Goal: Information Seeking & Learning: Learn about a topic

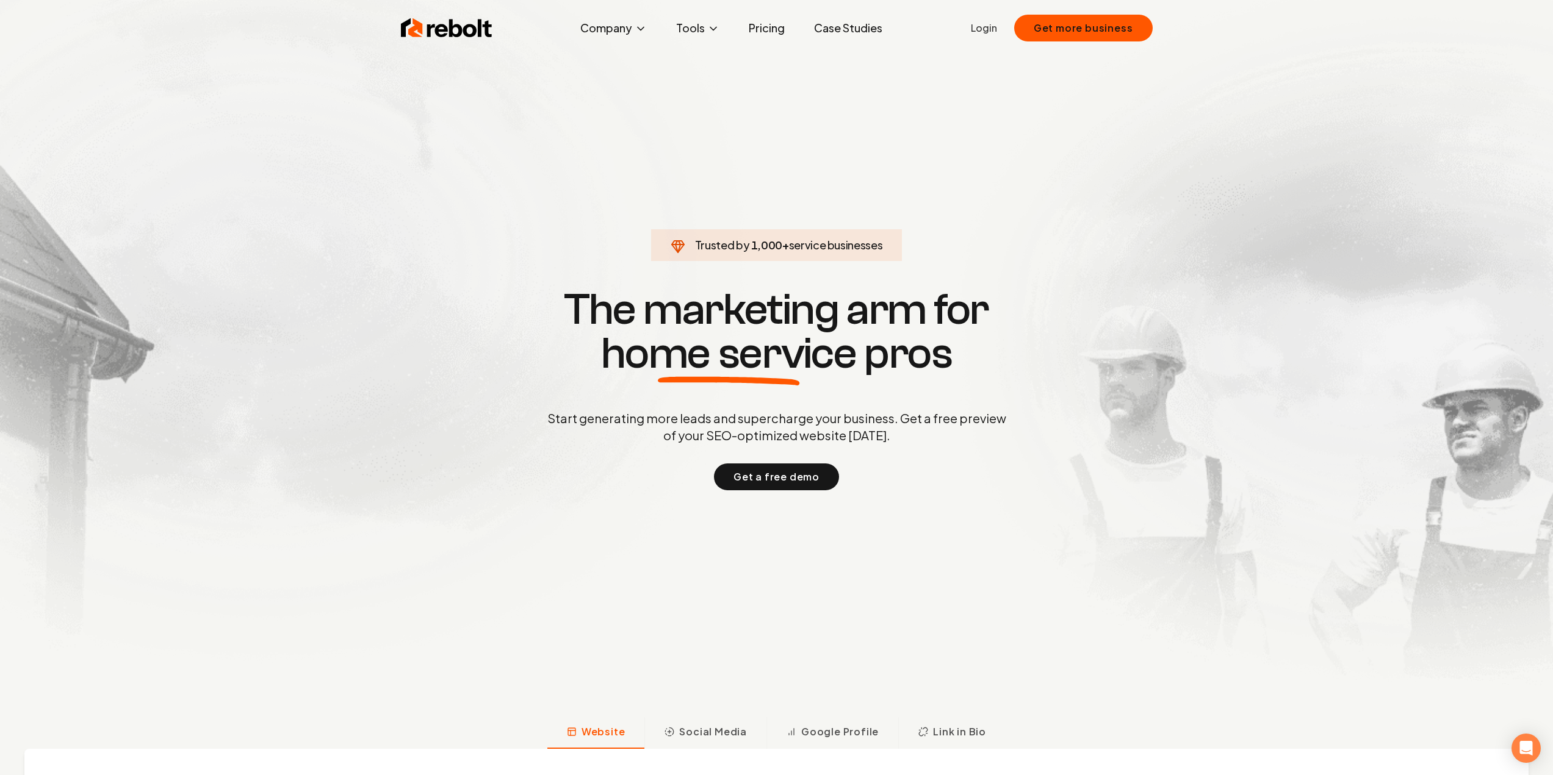
click at [1074, 187] on section "Trusted by 1,000 + service businesses The marketing arm for home service pros S…" at bounding box center [776, 388] width 605 height 698
click at [763, 25] on link "Pricing" at bounding box center [767, 28] width 56 height 24
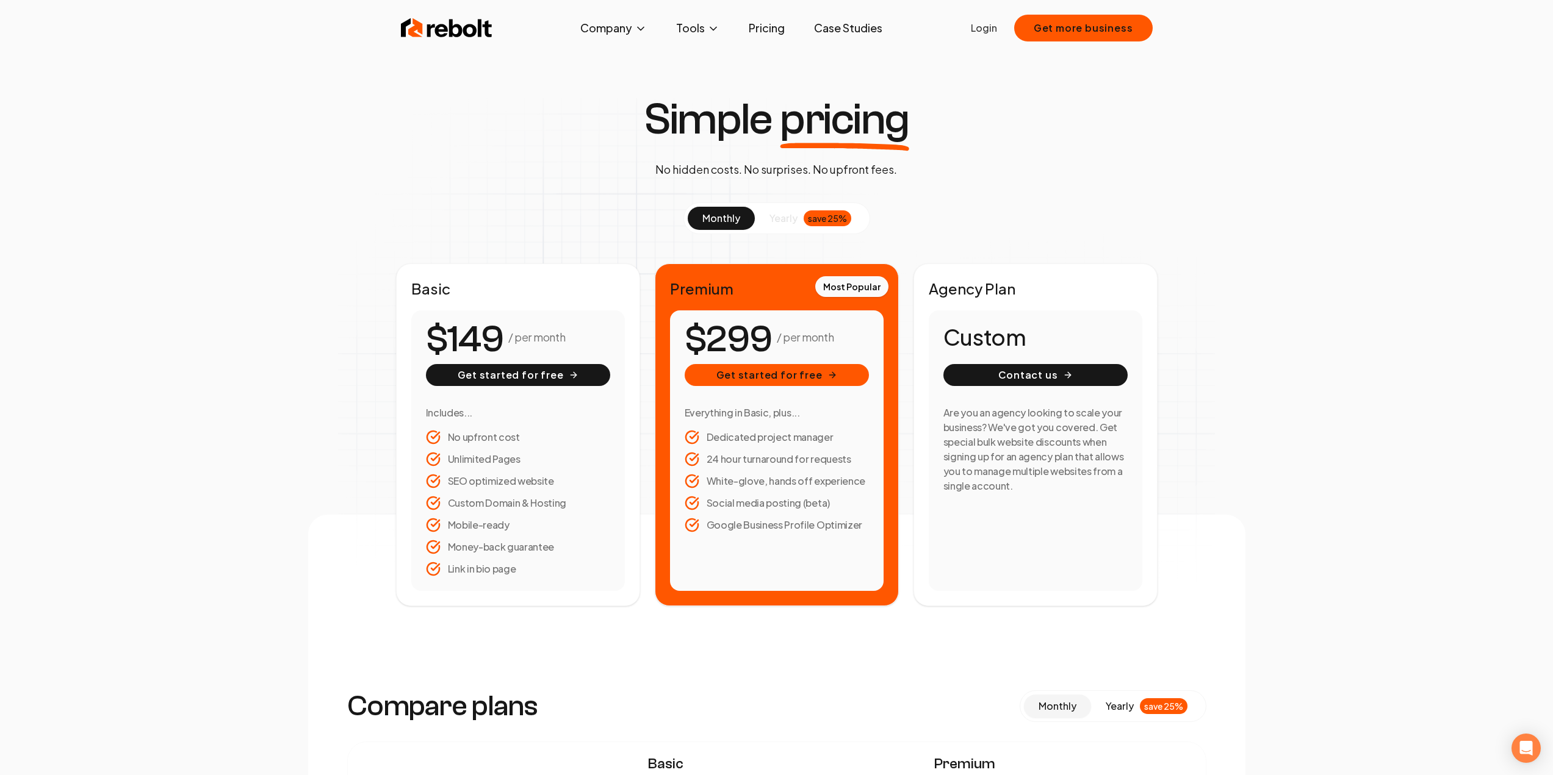
click at [785, 216] on span "yearly" at bounding box center [783, 218] width 28 height 15
click at [717, 215] on span "monthly" at bounding box center [721, 218] width 38 height 13
click at [792, 214] on span "yearly" at bounding box center [783, 218] width 28 height 15
click at [732, 214] on span "monthly" at bounding box center [721, 218] width 38 height 13
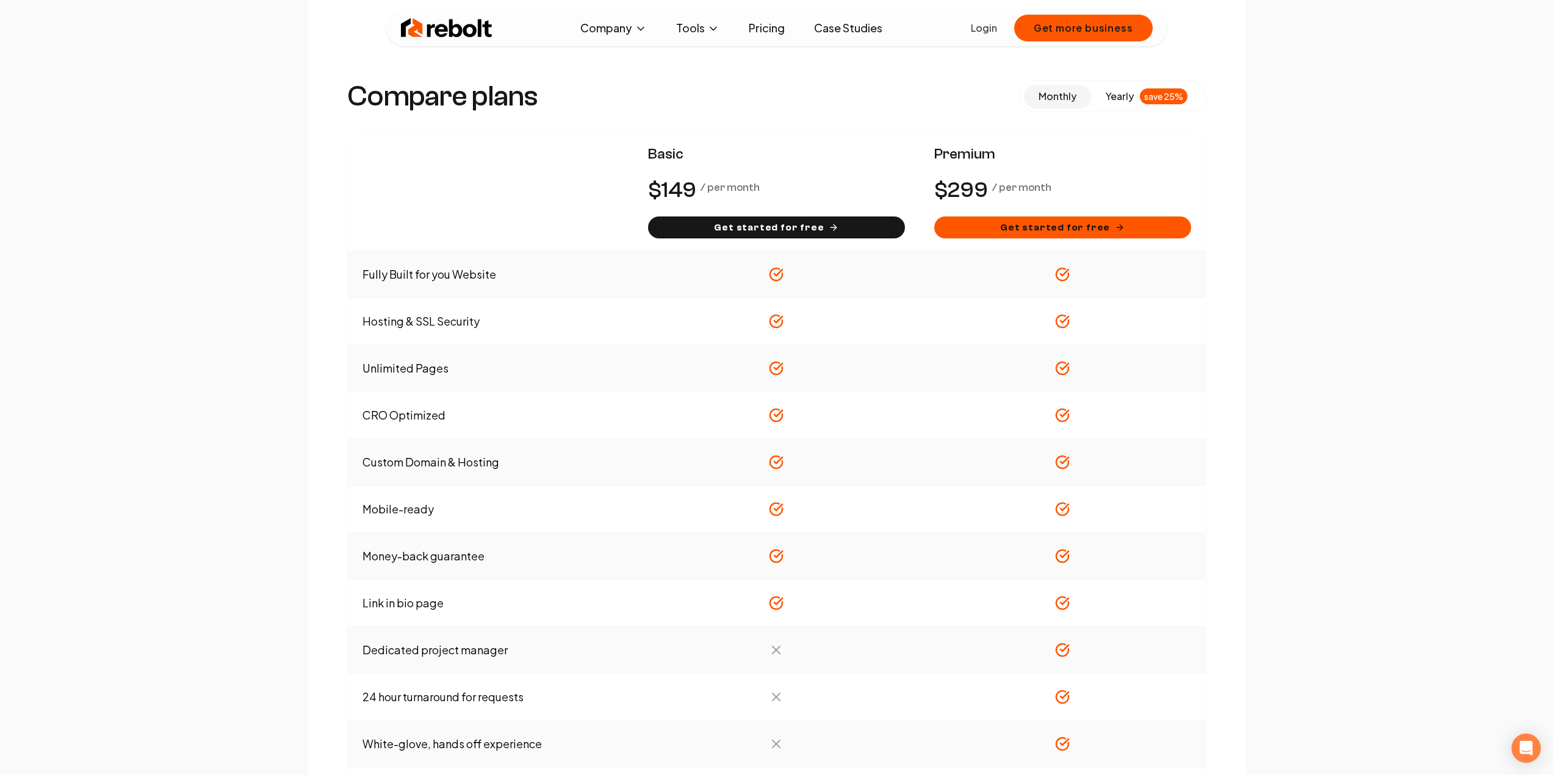
scroll to position [671, 0]
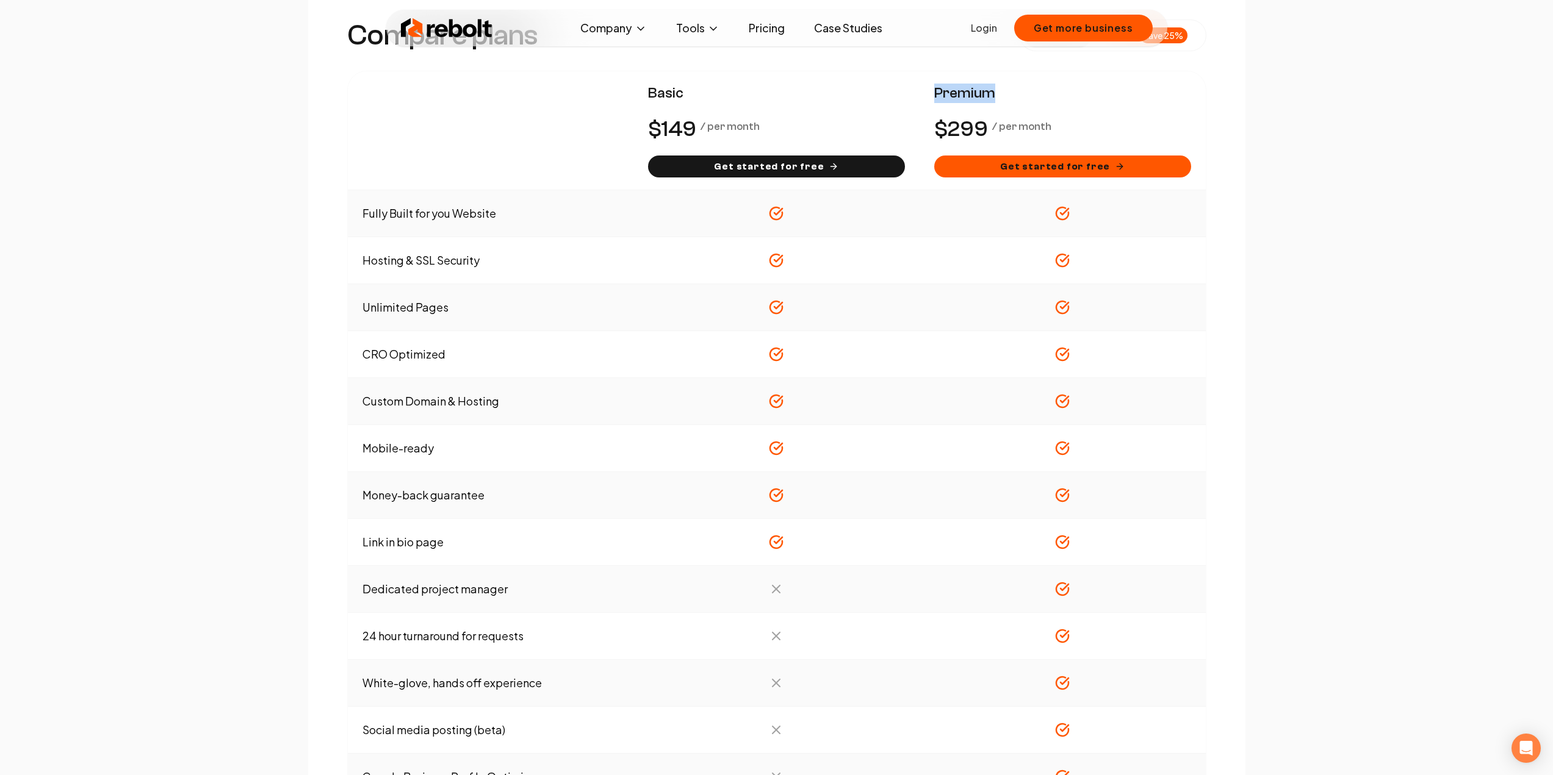
drag, startPoint x: 935, startPoint y: 91, endPoint x: 1006, endPoint y: 91, distance: 70.8
click at [1006, 91] on span "Premium" at bounding box center [1062, 94] width 257 height 20
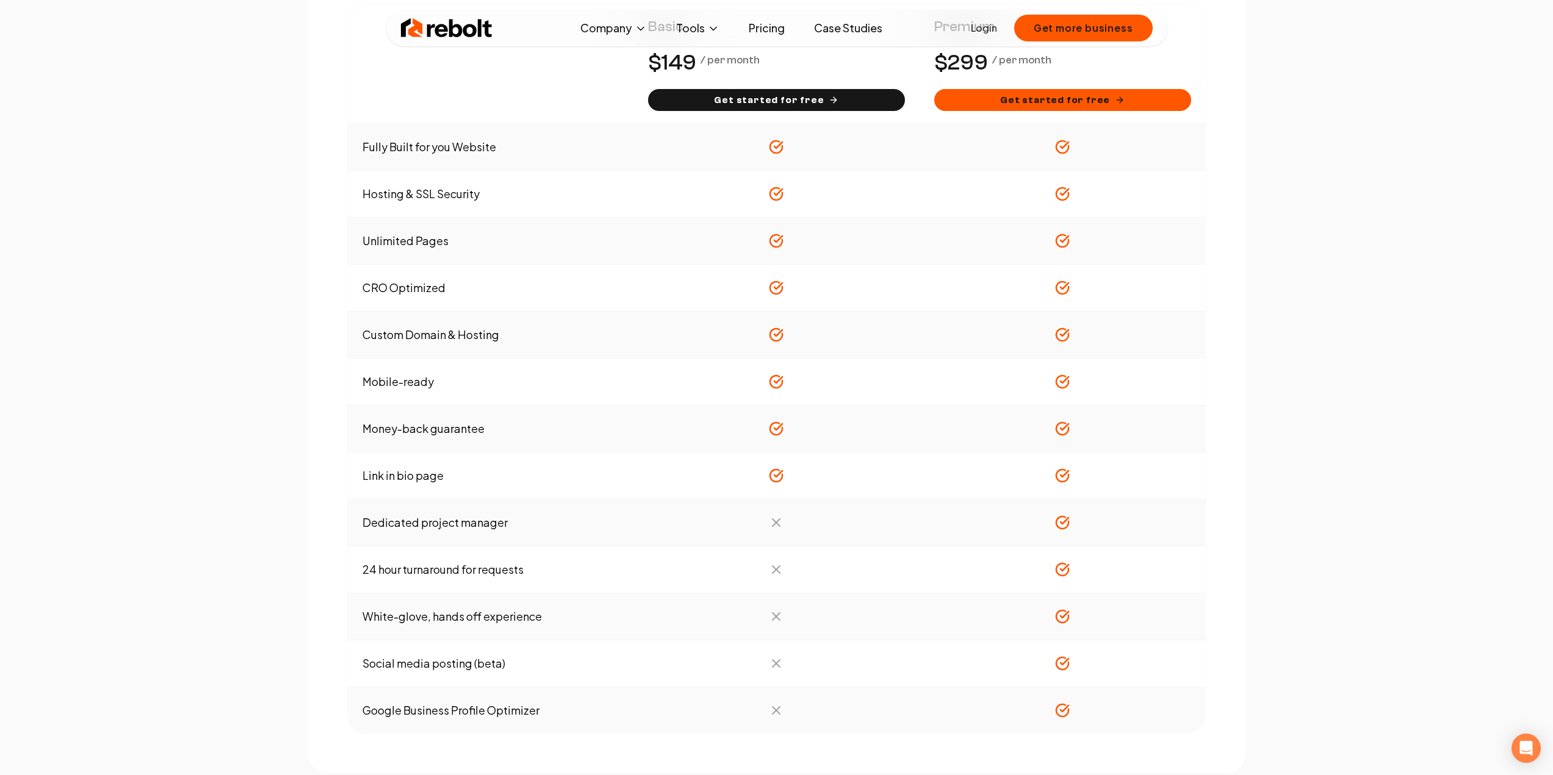
scroll to position [793, 0]
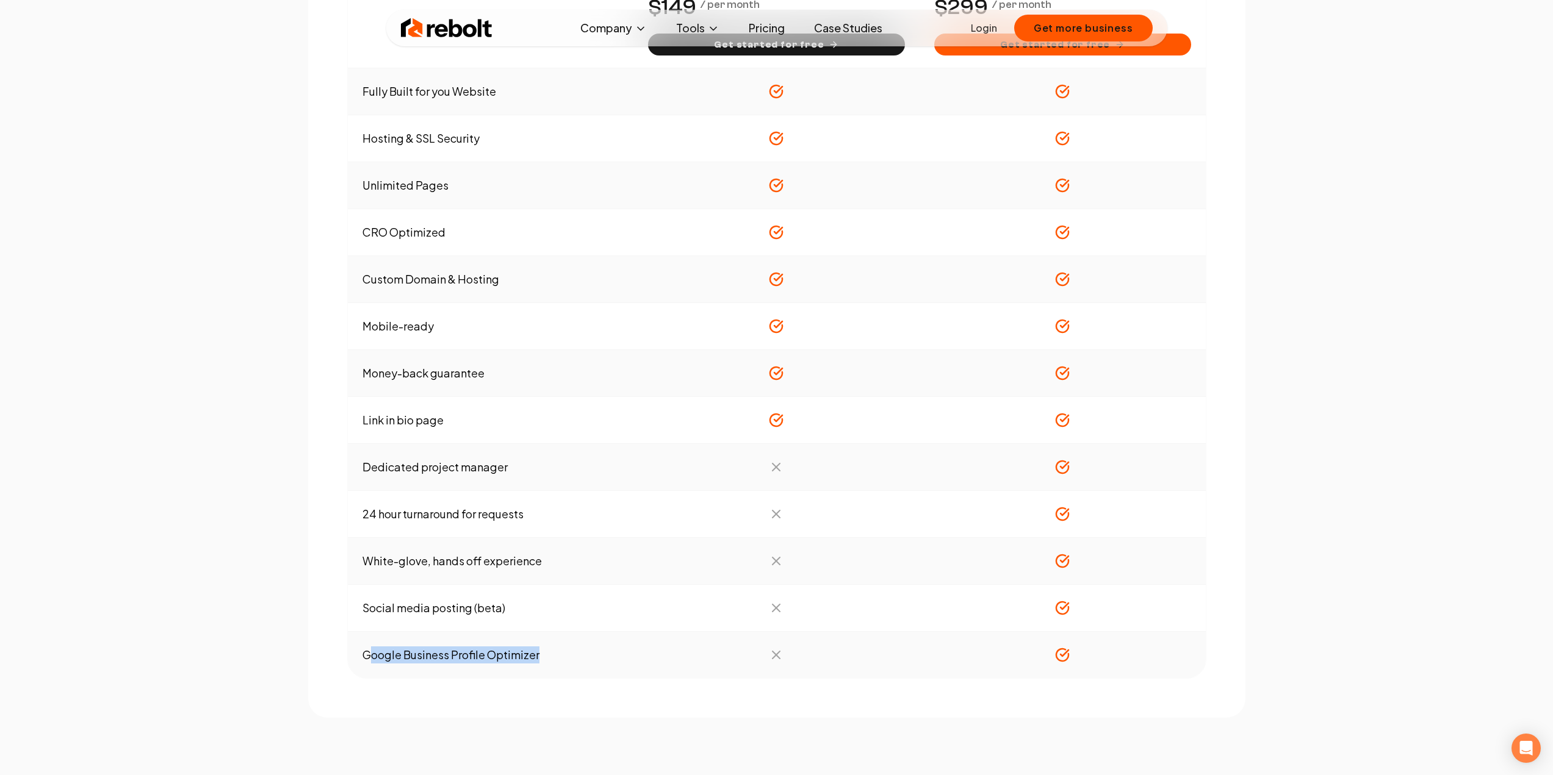
drag, startPoint x: 371, startPoint y: 658, endPoint x: 564, endPoint y: 652, distance: 193.5
click at [562, 652] on td "Google Business Profile Optimizer" at bounding box center [491, 655] width 286 height 47
click at [581, 653] on td "Google Business Profile Optimizer" at bounding box center [491, 655] width 286 height 47
drag, startPoint x: 386, startPoint y: 614, endPoint x: 544, endPoint y: 609, distance: 158.1
click at [542, 609] on td "Social media posting (beta)" at bounding box center [491, 608] width 286 height 47
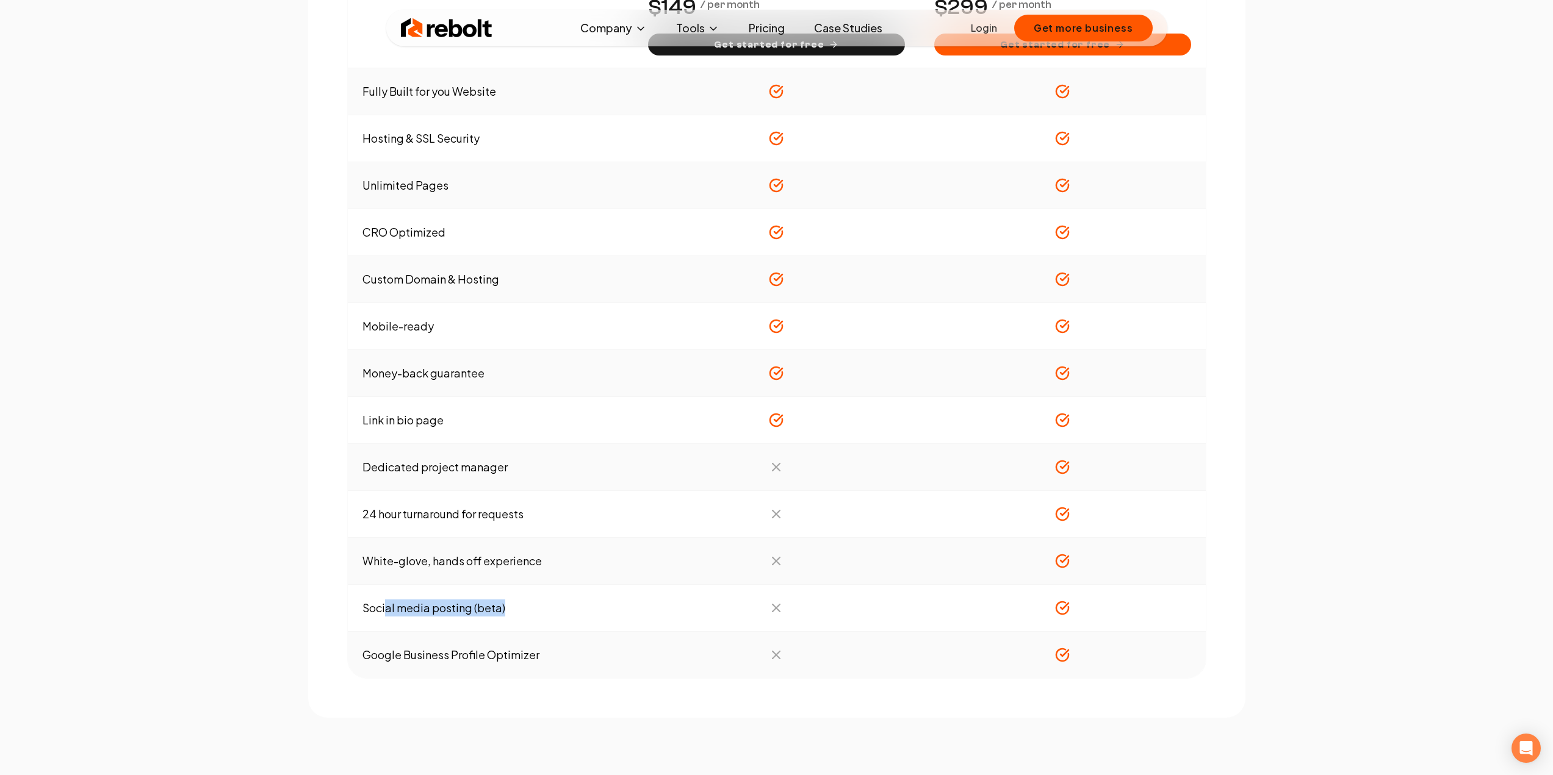
click at [566, 614] on td "Social media posting (beta)" at bounding box center [491, 608] width 286 height 47
click at [556, 616] on td "Social media posting (beta)" at bounding box center [491, 608] width 286 height 47
drag, startPoint x: 362, startPoint y: 421, endPoint x: 536, endPoint y: 420, distance: 173.9
click at [536, 420] on td "Link in bio page" at bounding box center [491, 420] width 286 height 47
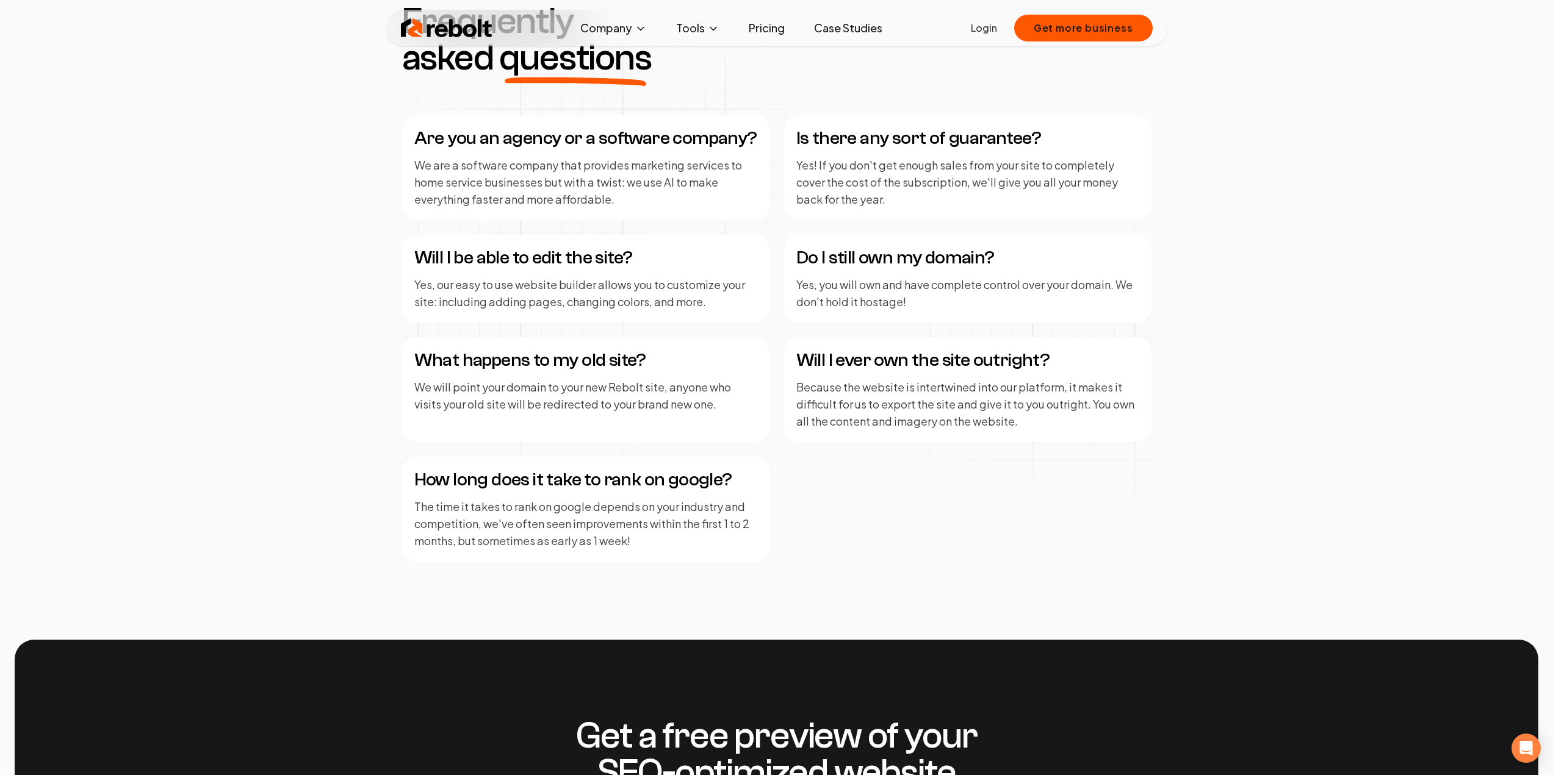
scroll to position [1525, 0]
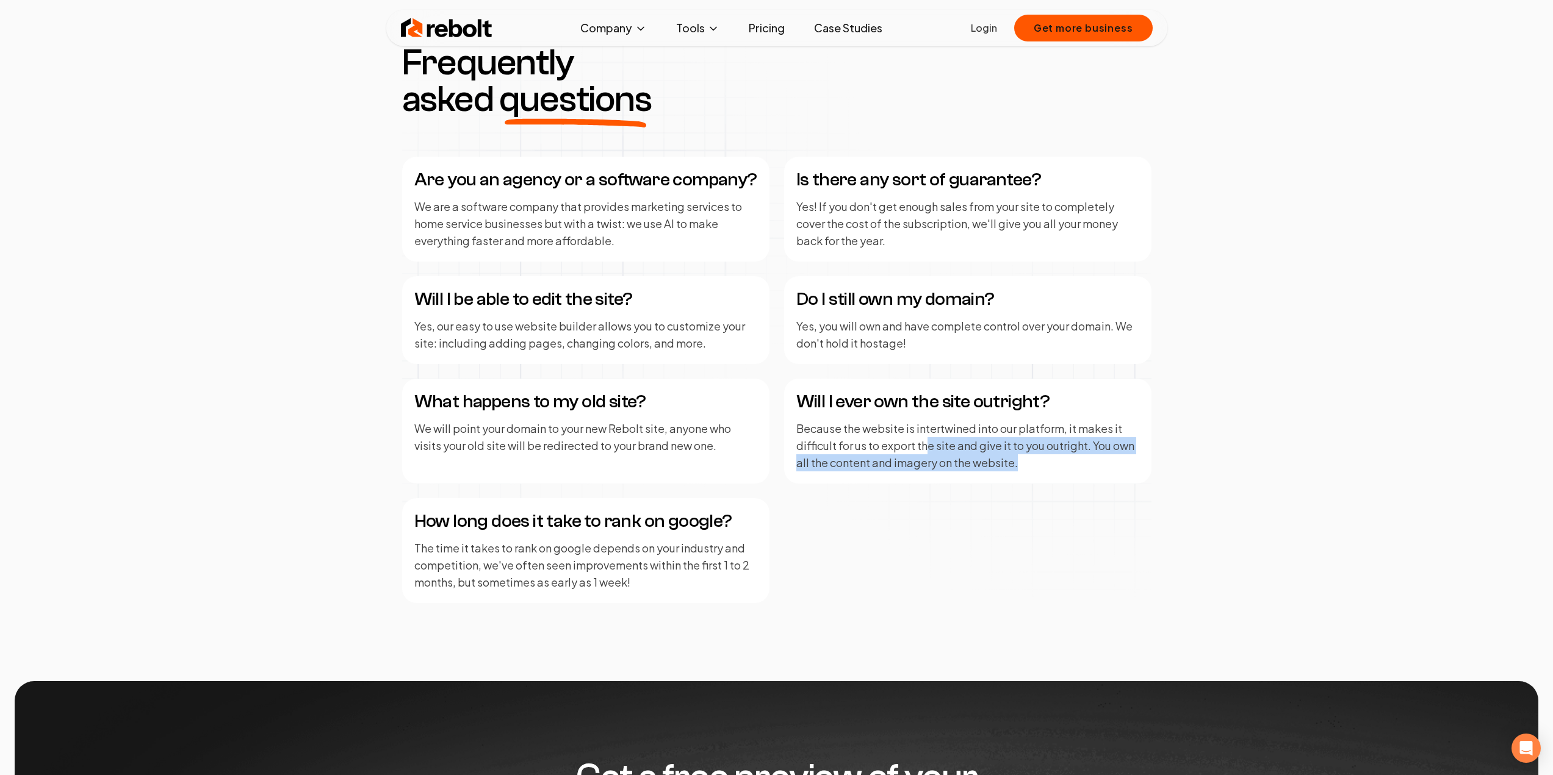
drag, startPoint x: 927, startPoint y: 450, endPoint x: 1109, endPoint y: 462, distance: 182.2
click at [1109, 462] on p "Because the website is intertwined into our platform, it makes it difficult for…" at bounding box center [967, 445] width 343 height 51
click at [1107, 467] on p "Because the website is intertwined into our platform, it makes it difficult for…" at bounding box center [967, 445] width 343 height 51
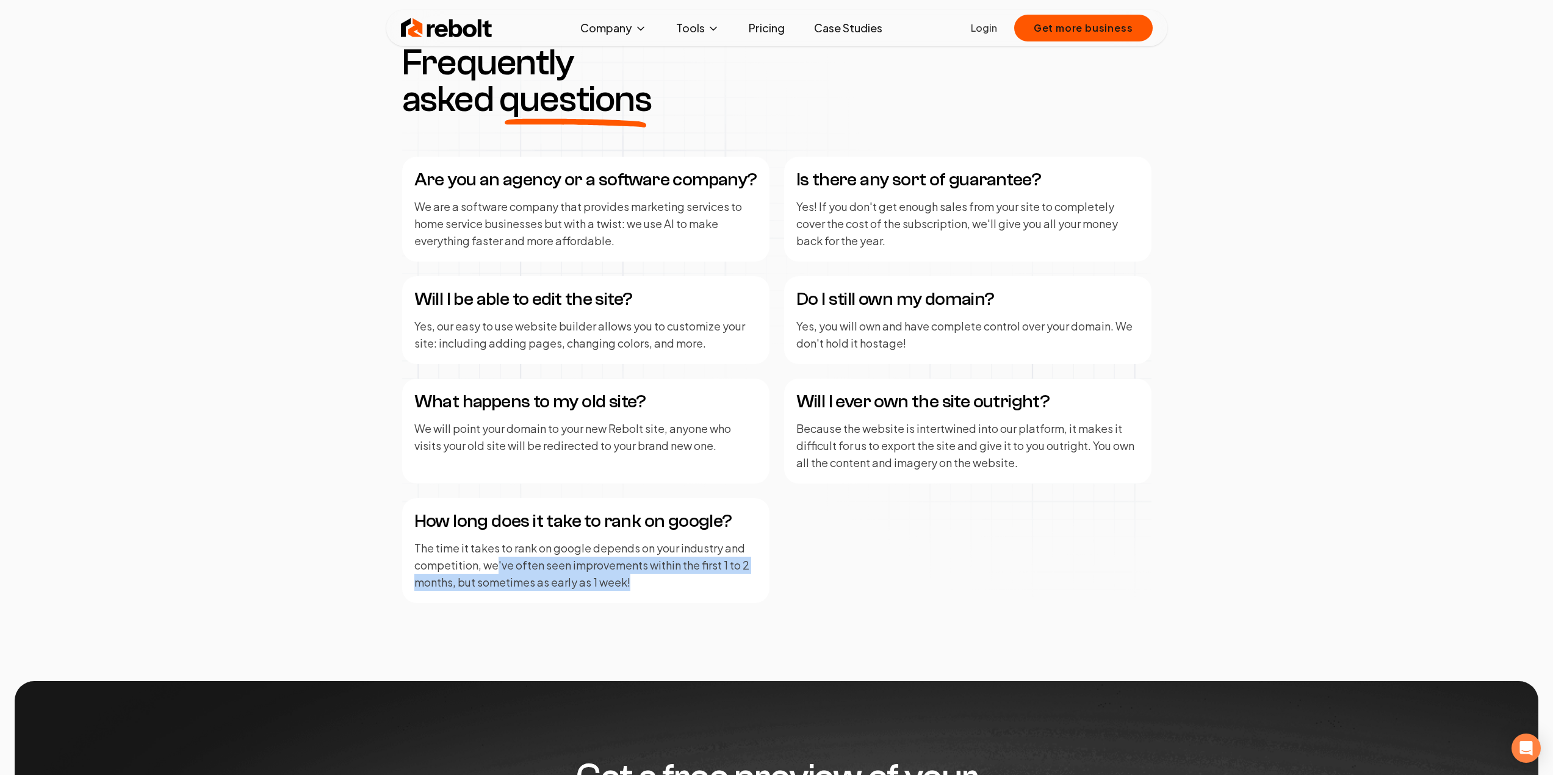
drag, startPoint x: 497, startPoint y: 567, endPoint x: 697, endPoint y: 584, distance: 200.2
click at [697, 584] on p "The time it takes to rank on google depends on your industry and competition, w…" at bounding box center [585, 565] width 343 height 51
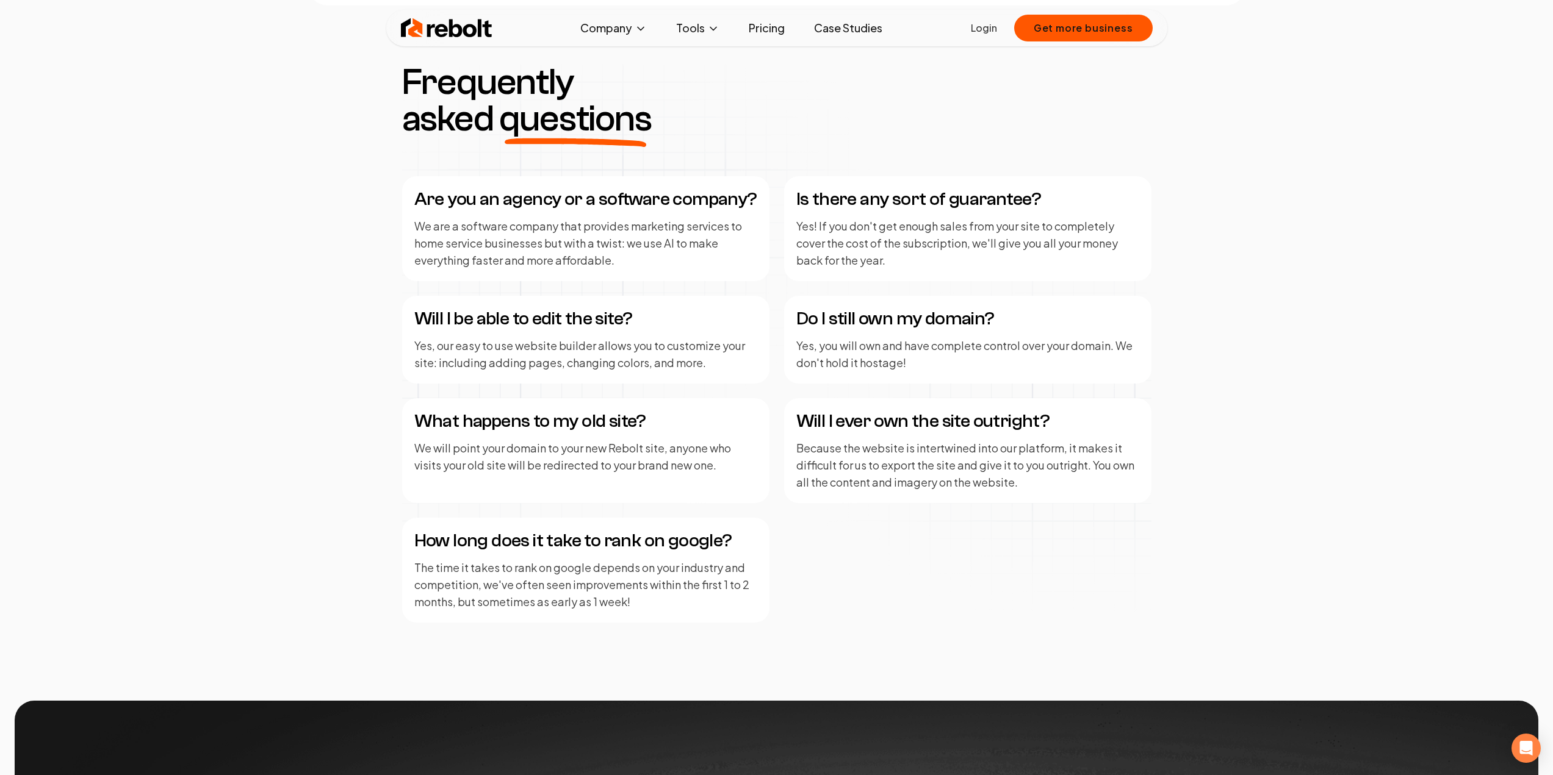
scroll to position [1464, 0]
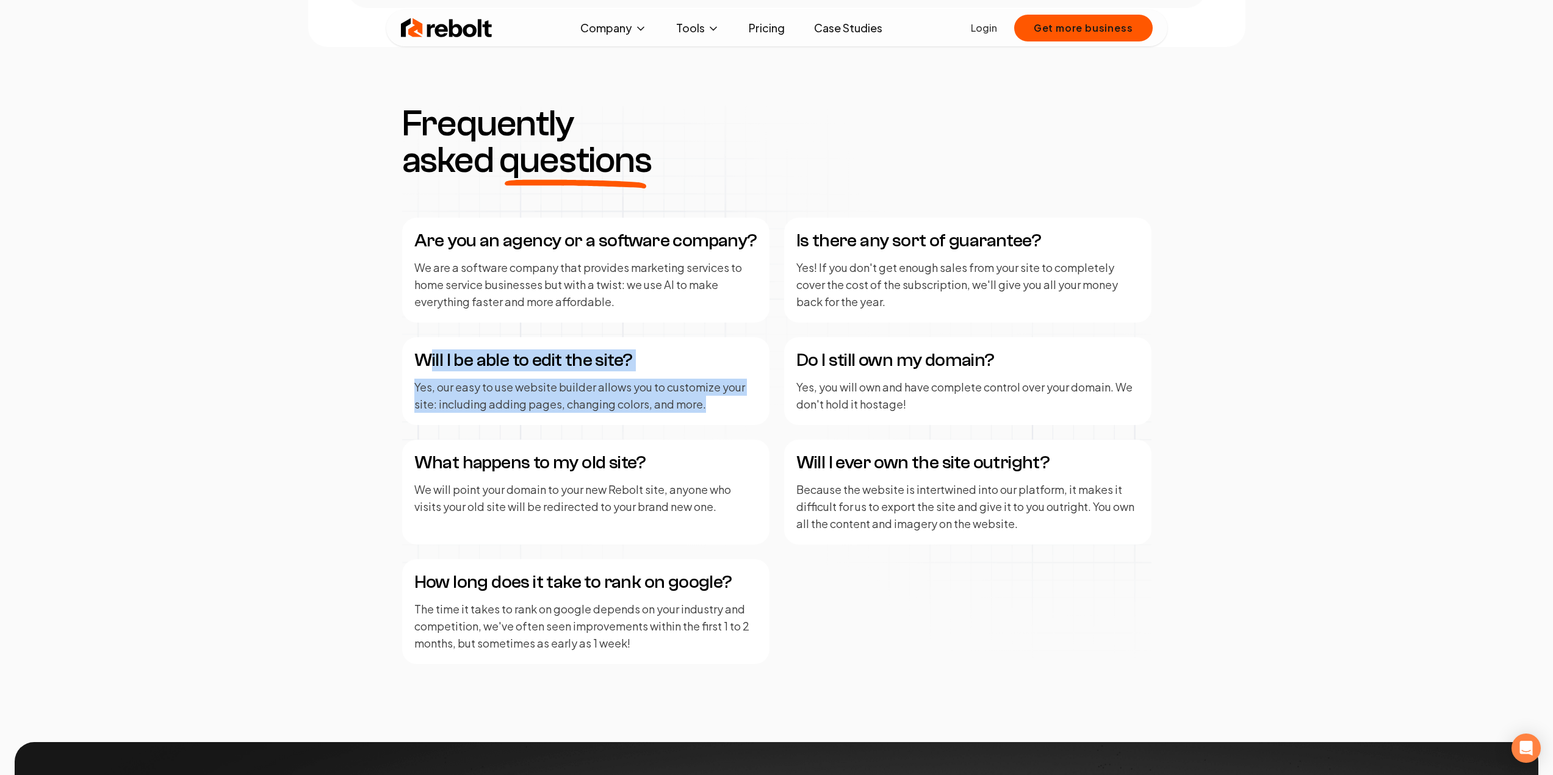
drag, startPoint x: 429, startPoint y: 359, endPoint x: 738, endPoint y: 411, distance: 312.9
click at [738, 411] on div "Will I be able to edit the site? Yes, our easy to use website builder allows yo…" at bounding box center [585, 381] width 367 height 88
click at [738, 411] on p "Yes, our easy to use website builder allows you to customize your site: includi…" at bounding box center [585, 396] width 343 height 34
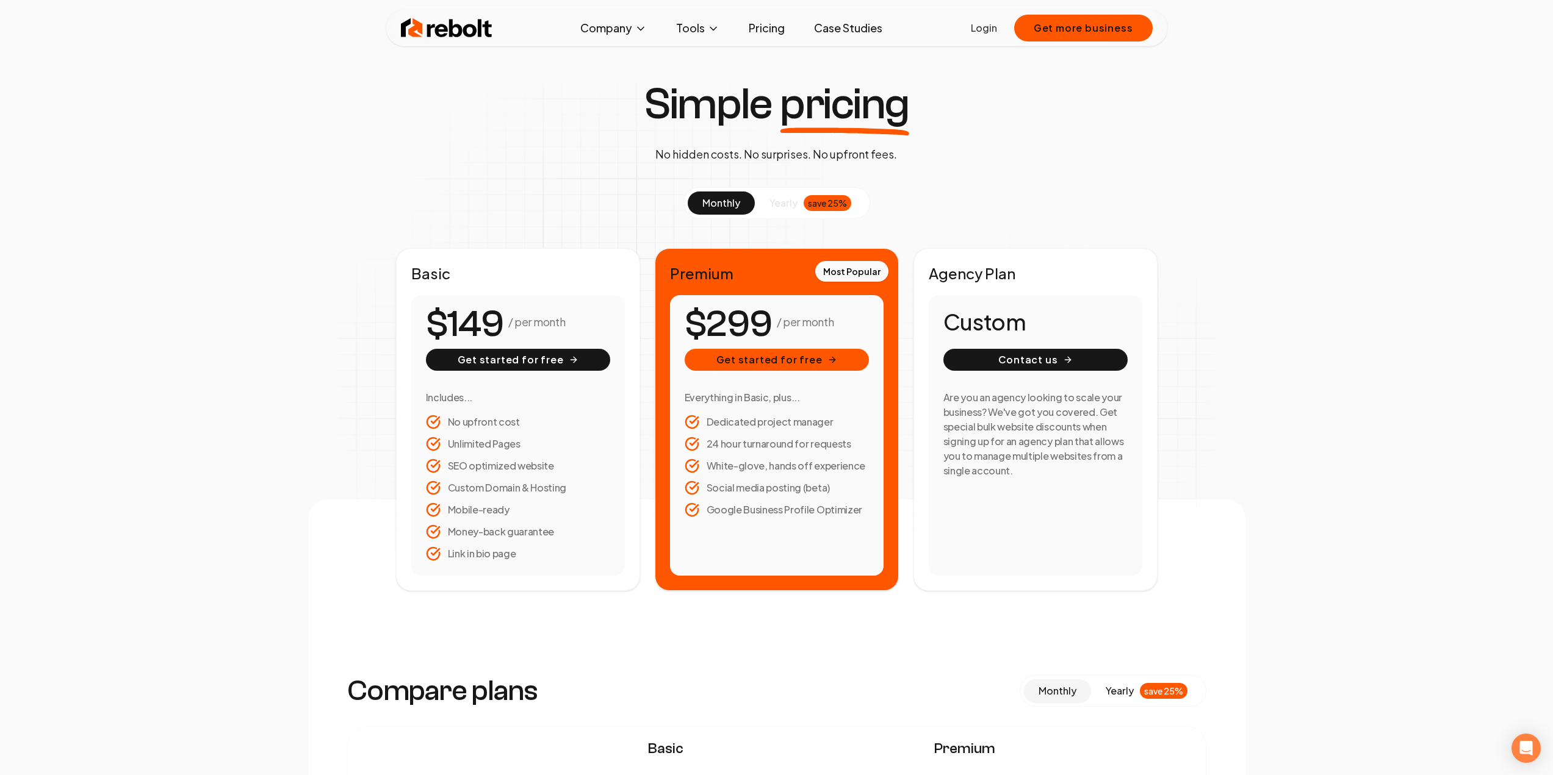
scroll to position [0, 0]
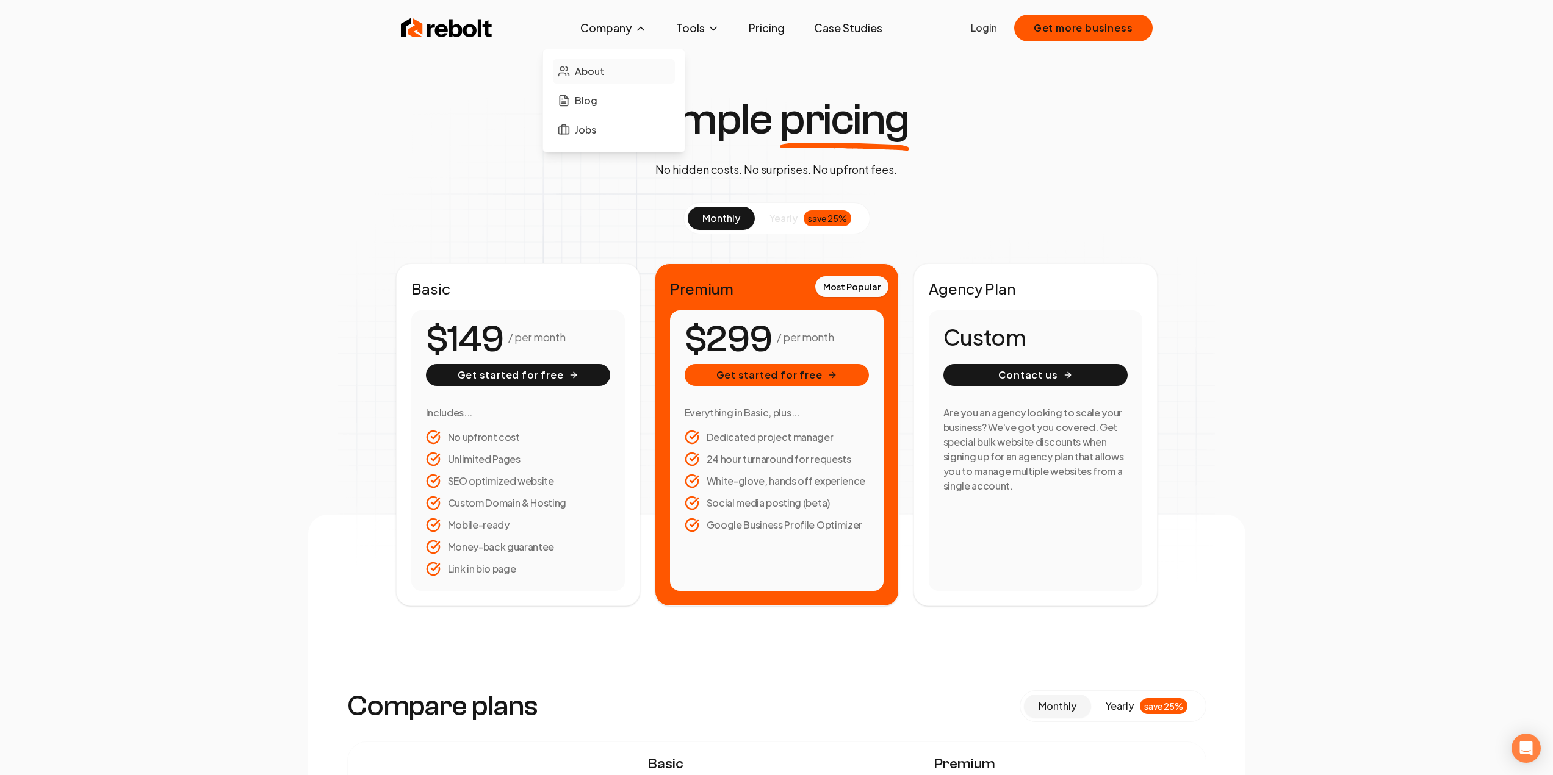
click at [599, 76] on span "About" at bounding box center [589, 71] width 29 height 15
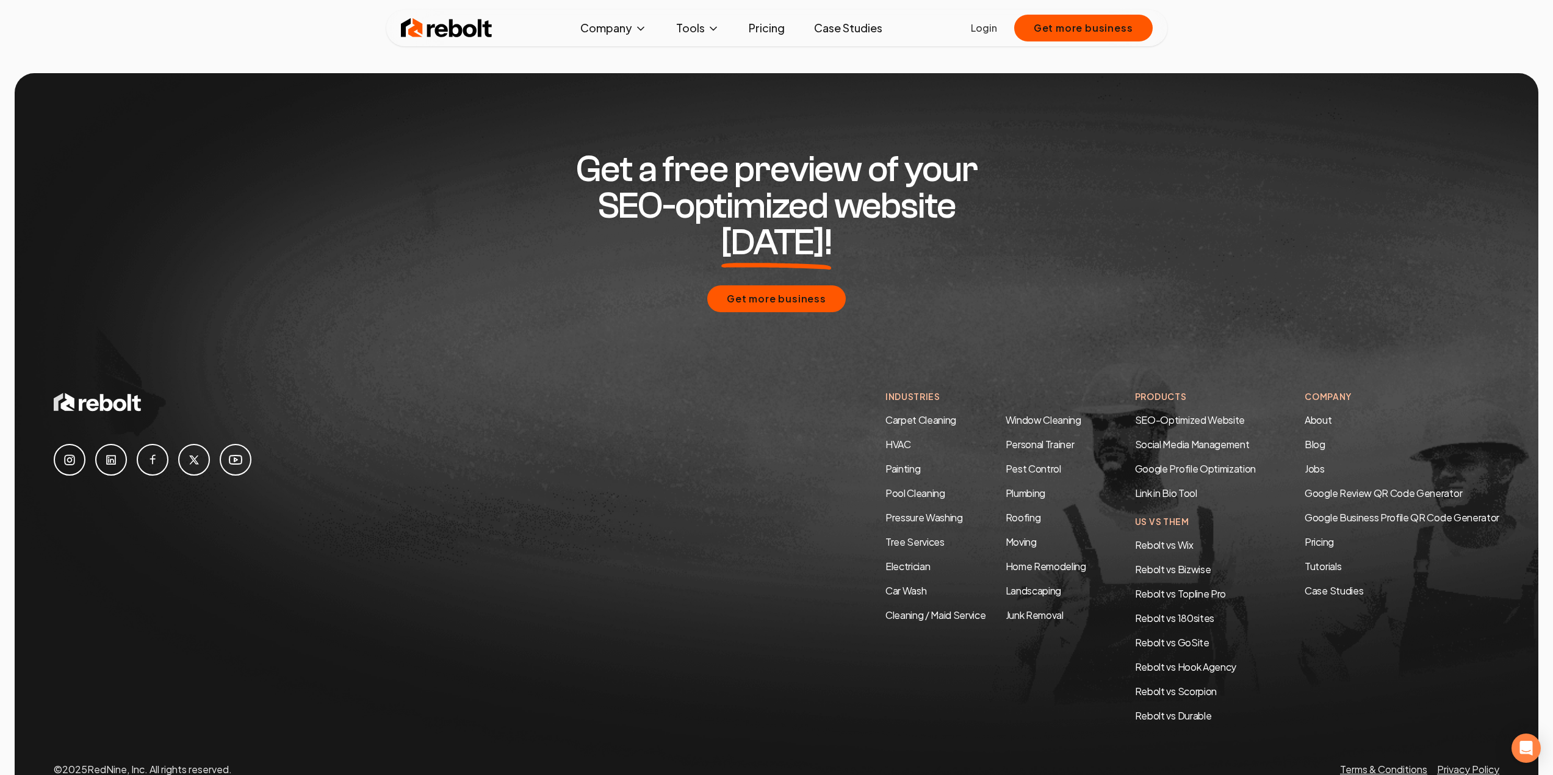
scroll to position [3551, 0]
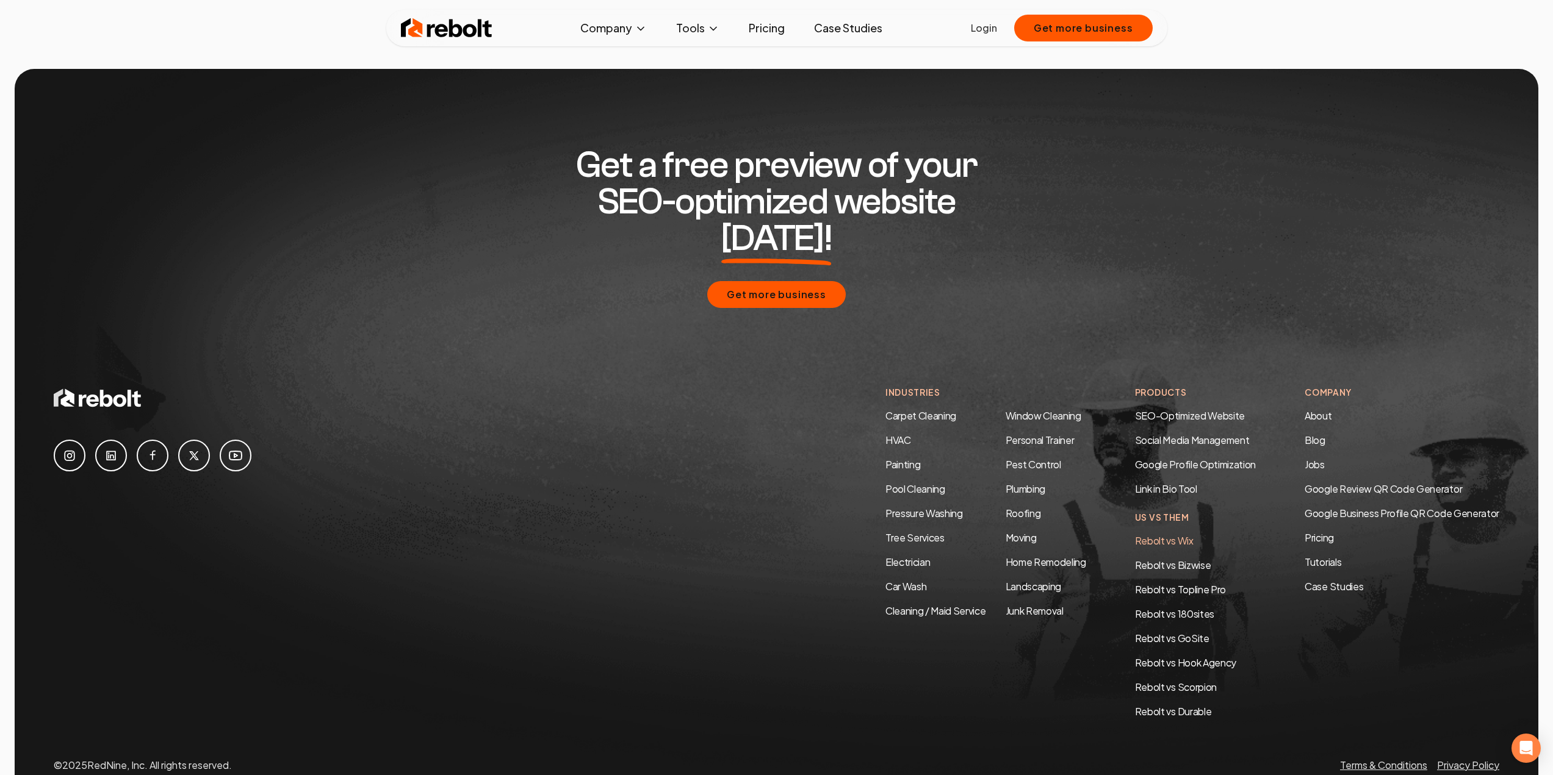
click at [1177, 534] on link "Rebolt vs Wix" at bounding box center [1164, 540] width 59 height 13
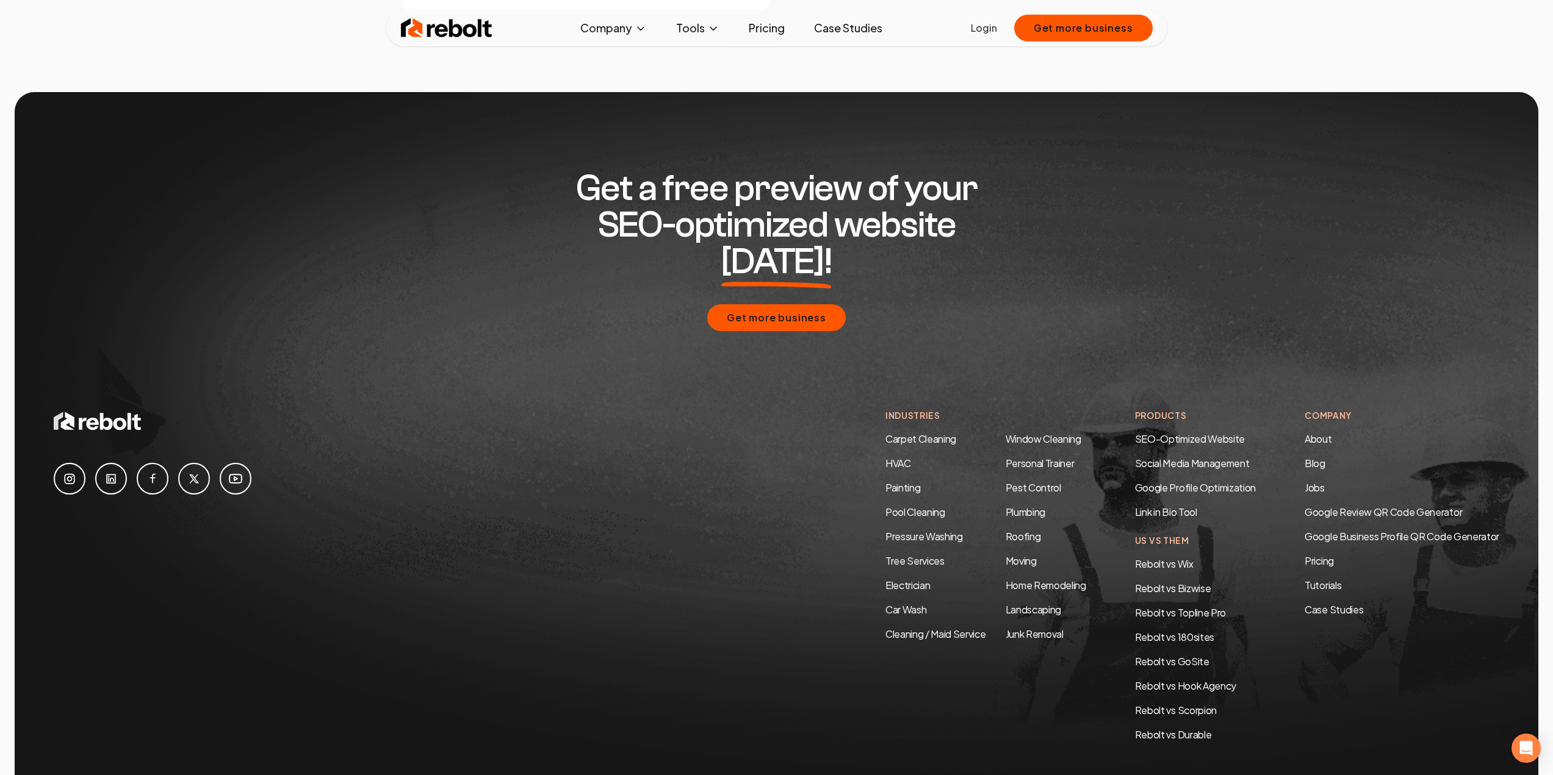
scroll to position [2152, 0]
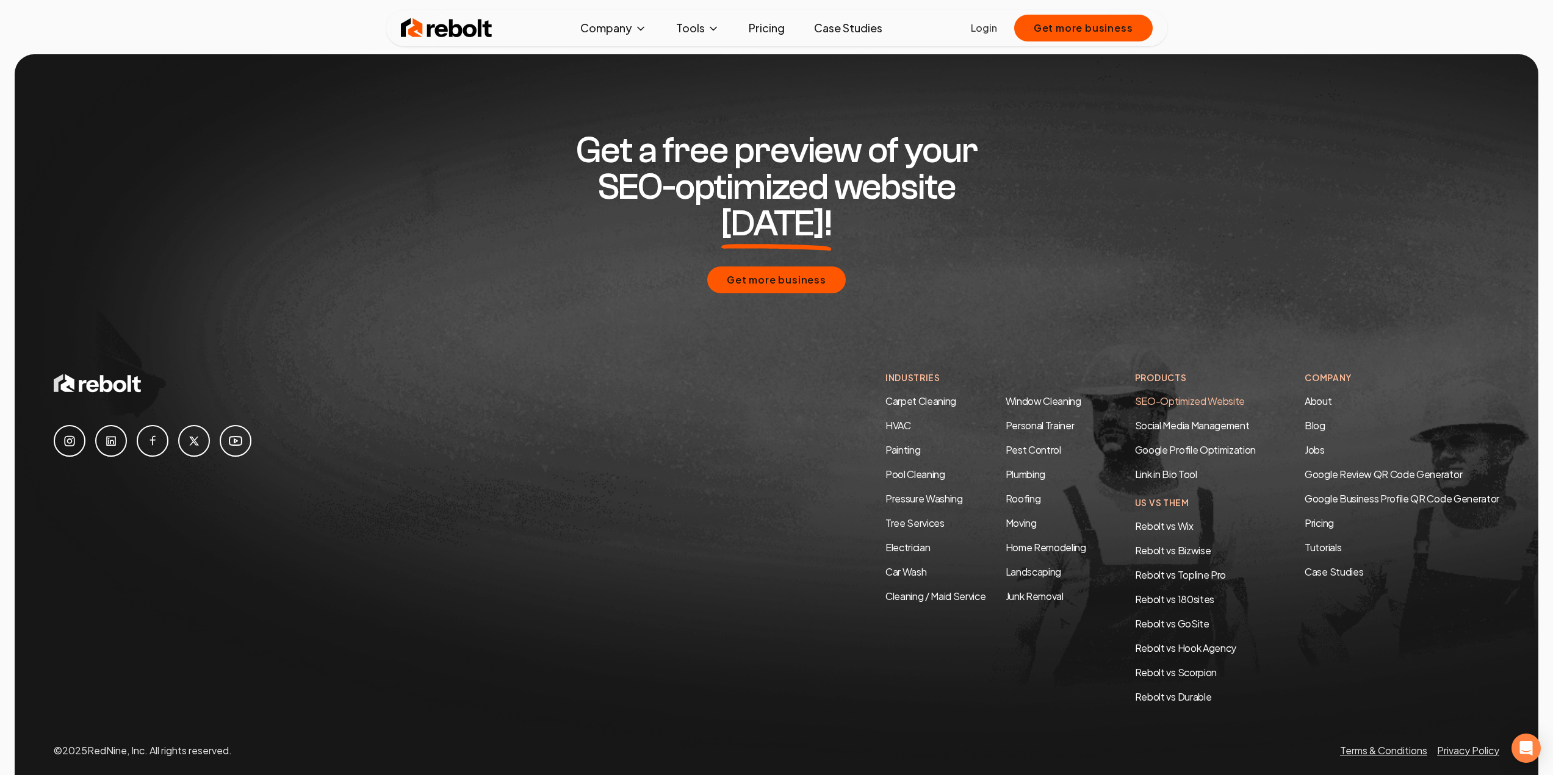
click at [1162, 395] on link "SEO-Optimized Website" at bounding box center [1190, 401] width 110 height 13
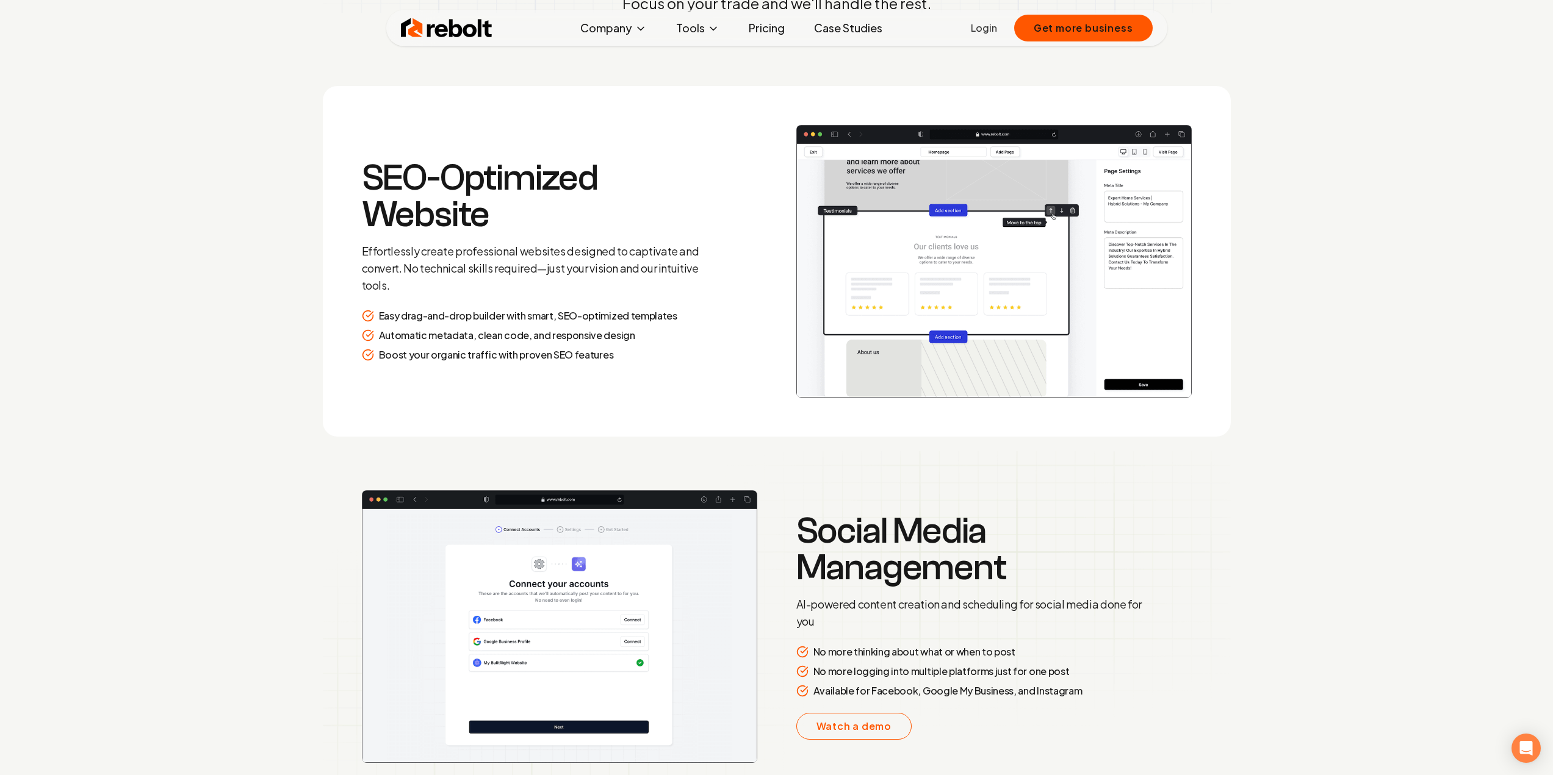
scroll to position [1861, 0]
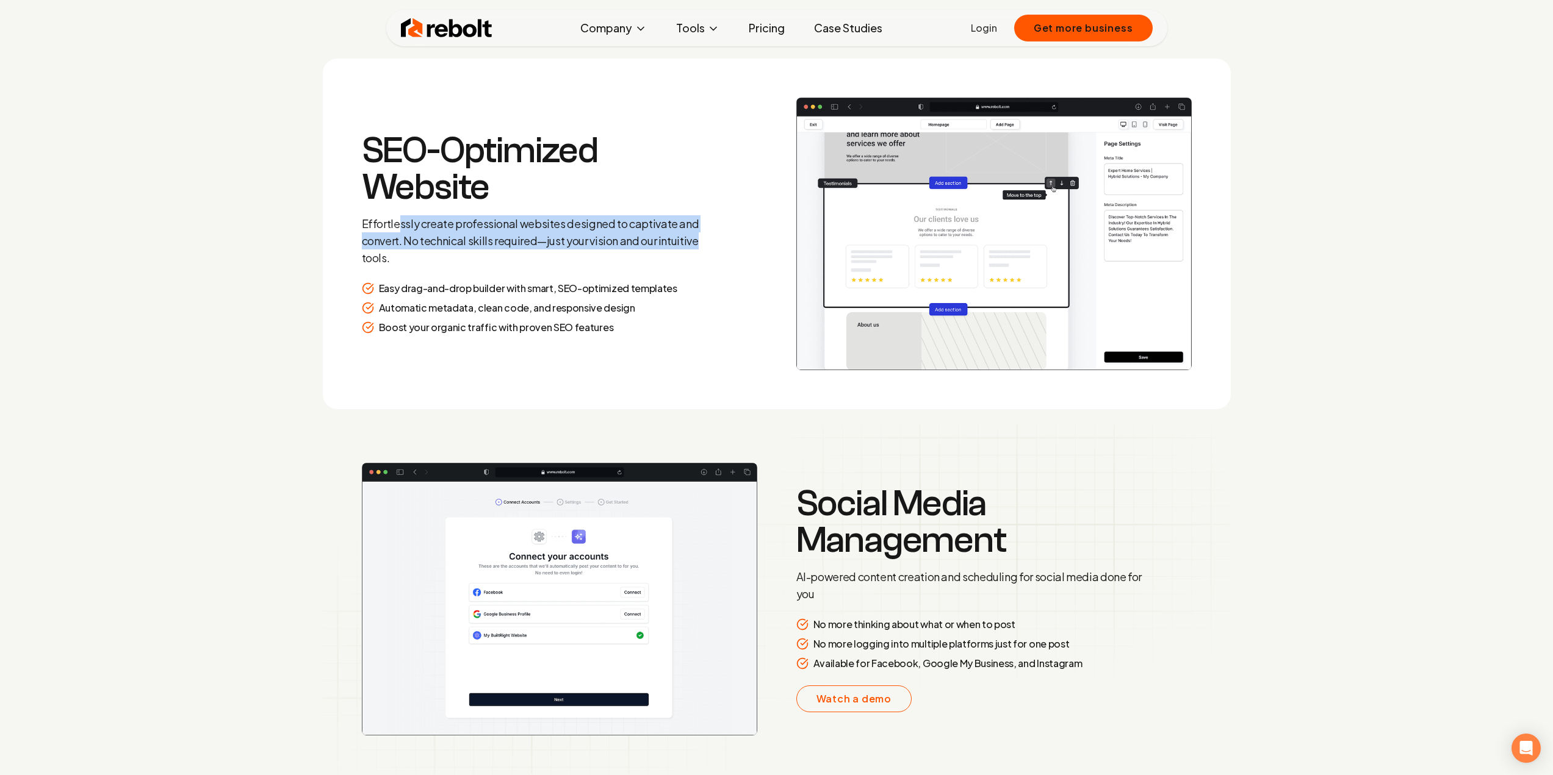
drag, startPoint x: 398, startPoint y: 221, endPoint x: 700, endPoint y: 241, distance: 303.3
click at [700, 241] on p "Effortlessly create professional websites designed to captivate and convert. No…" at bounding box center [537, 240] width 351 height 51
click at [708, 239] on p "Effortlessly create professional websites designed to captivate and convert. No…" at bounding box center [537, 240] width 351 height 51
drag, startPoint x: 387, startPoint y: 226, endPoint x: 724, endPoint y: 262, distance: 338.7
click at [724, 262] on section "SEO-Optimized Website Effortlessly create professional websites designed to cap…" at bounding box center [777, 234] width 908 height 351
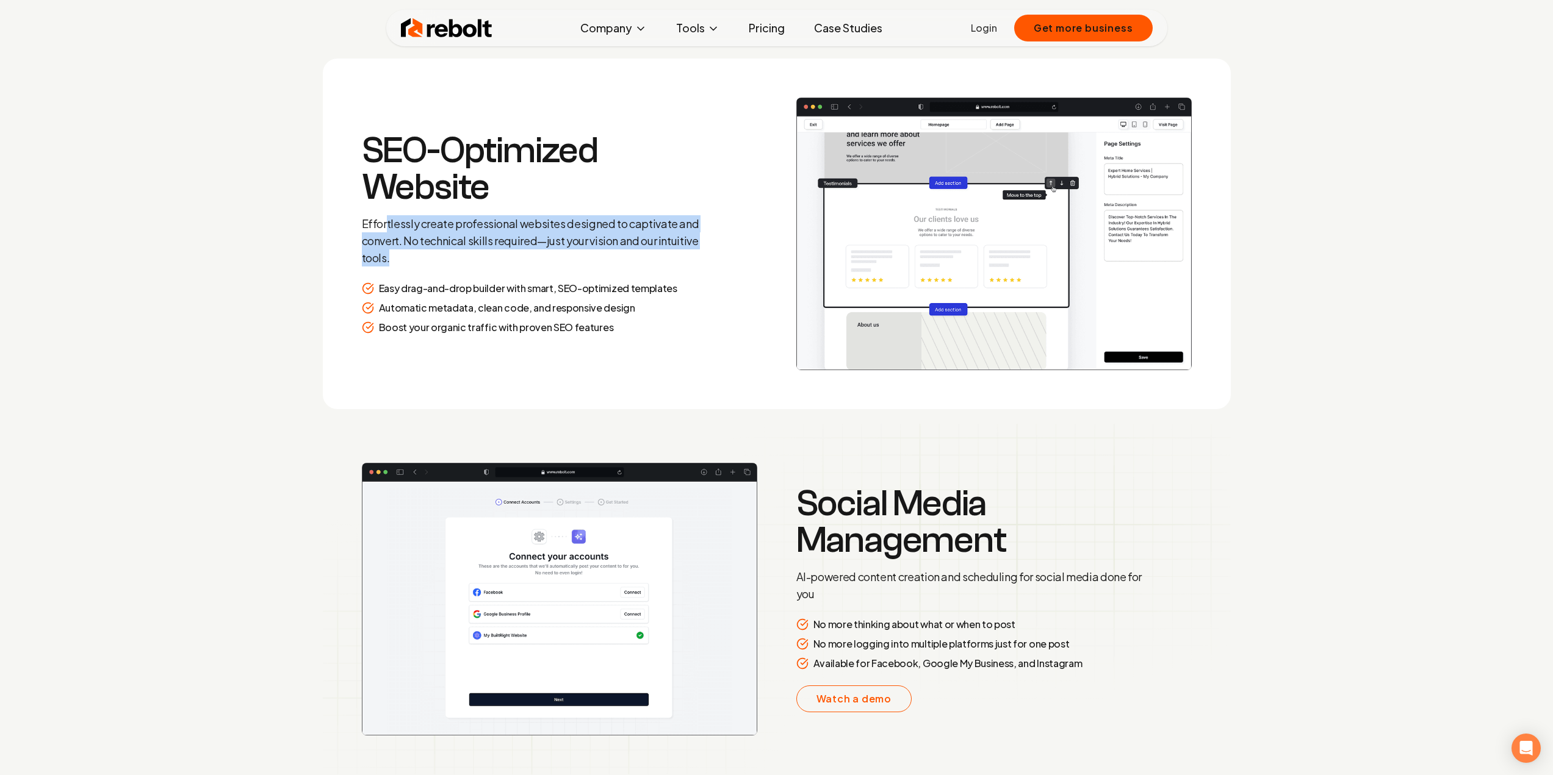
click at [724, 262] on section "SEO-Optimized Website Effortlessly create professional websites designed to cap…" at bounding box center [777, 234] width 908 height 351
drag, startPoint x: 440, startPoint y: 242, endPoint x: 694, endPoint y: 260, distance: 254.4
click at [694, 260] on p "Effortlessly create professional websites designed to captivate and convert. No…" at bounding box center [537, 240] width 351 height 51
click at [697, 263] on p "Effortlessly create professional websites designed to captivate and convert. No…" at bounding box center [537, 240] width 351 height 51
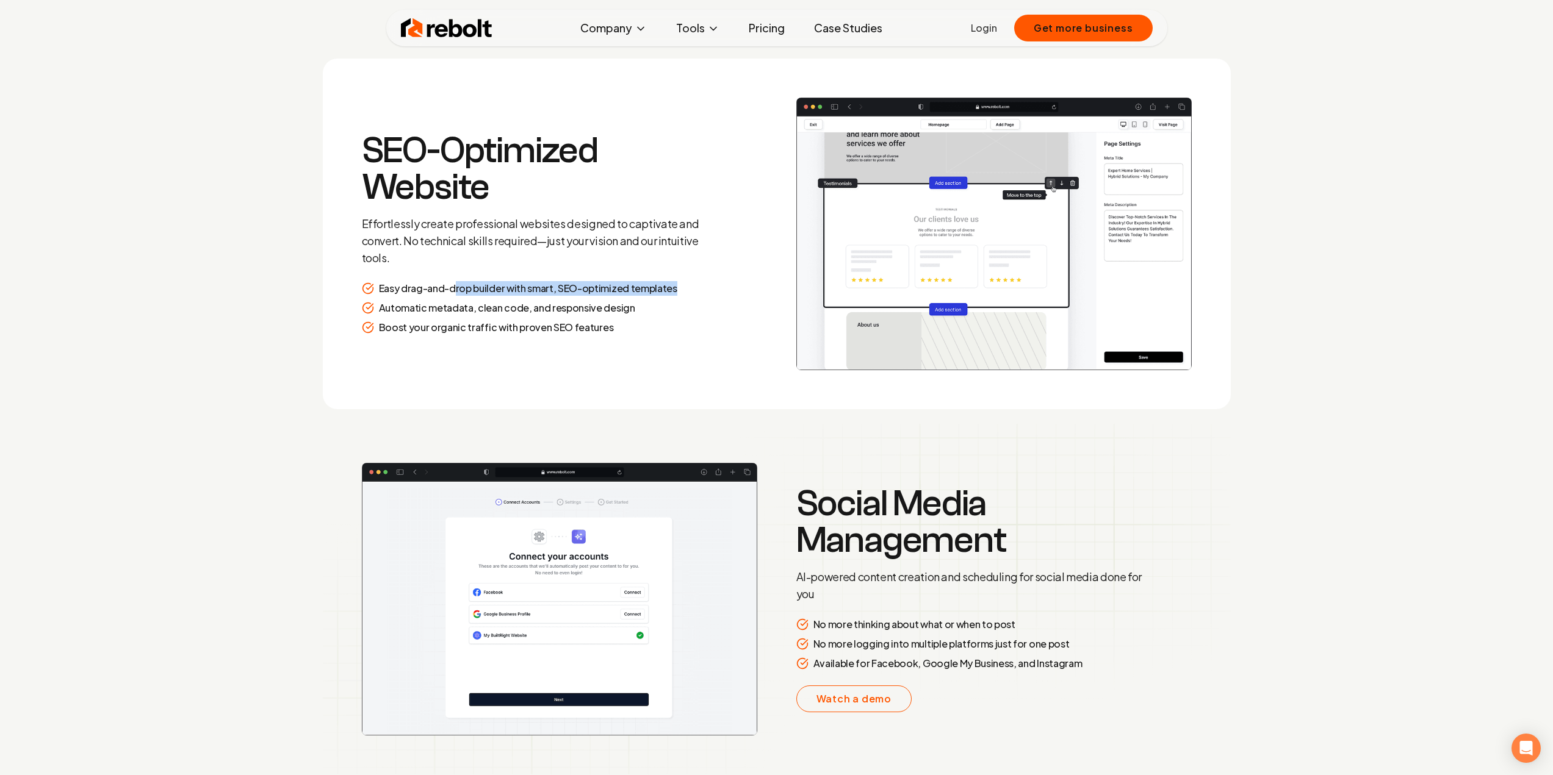
drag, startPoint x: 454, startPoint y: 292, endPoint x: 747, endPoint y: 290, distance: 292.8
click at [747, 290] on section "SEO-Optimized Website Effortlessly create professional websites designed to cap…" at bounding box center [777, 234] width 908 height 351
drag, startPoint x: 394, startPoint y: 310, endPoint x: 685, endPoint y: 309, distance: 291.0
click at [685, 309] on div "Automatic metadata, clean code, and responsive design" at bounding box center [537, 308] width 351 height 15
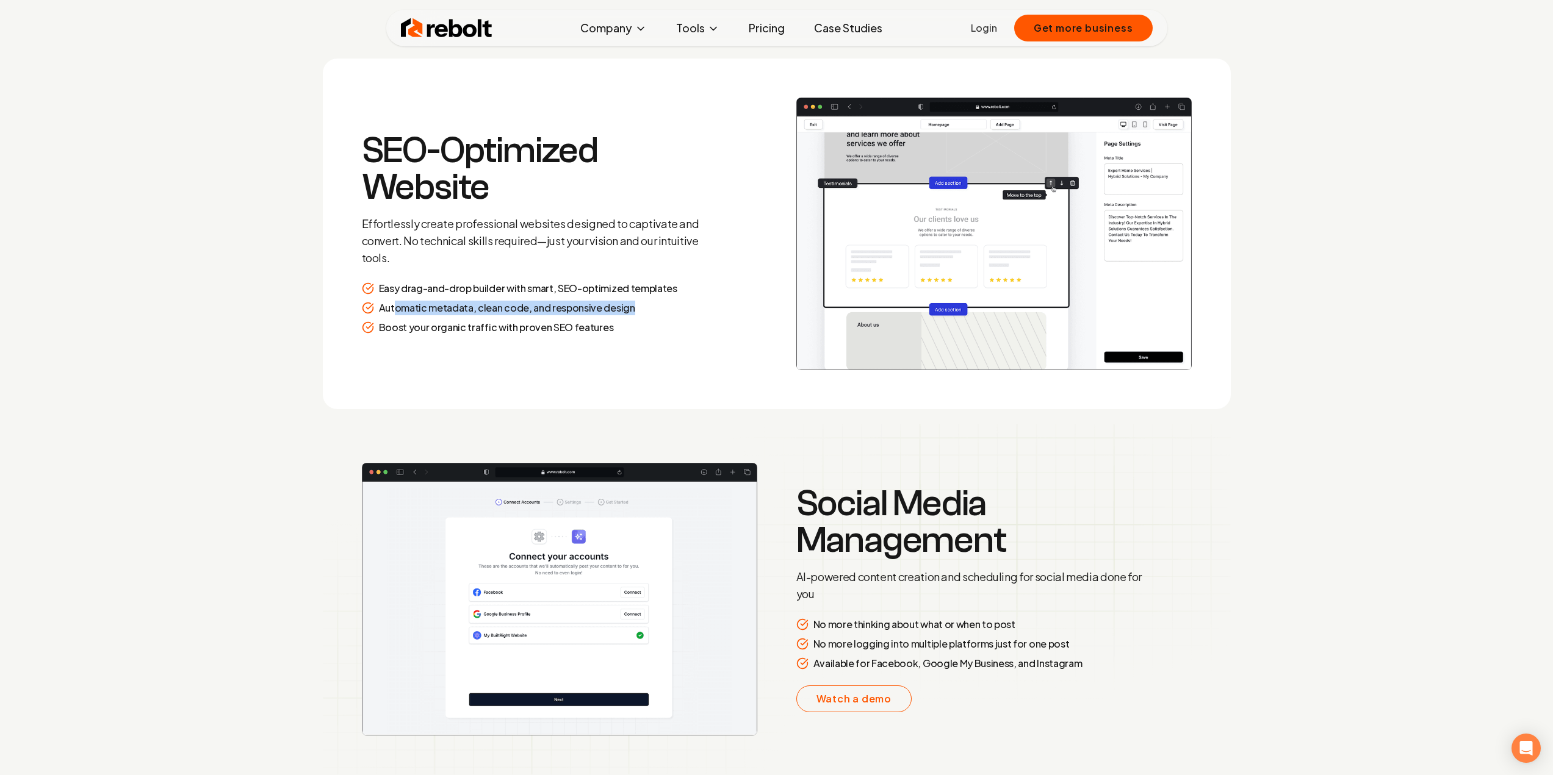
click at [685, 309] on div "Automatic metadata, clean code, and responsive design" at bounding box center [537, 308] width 351 height 15
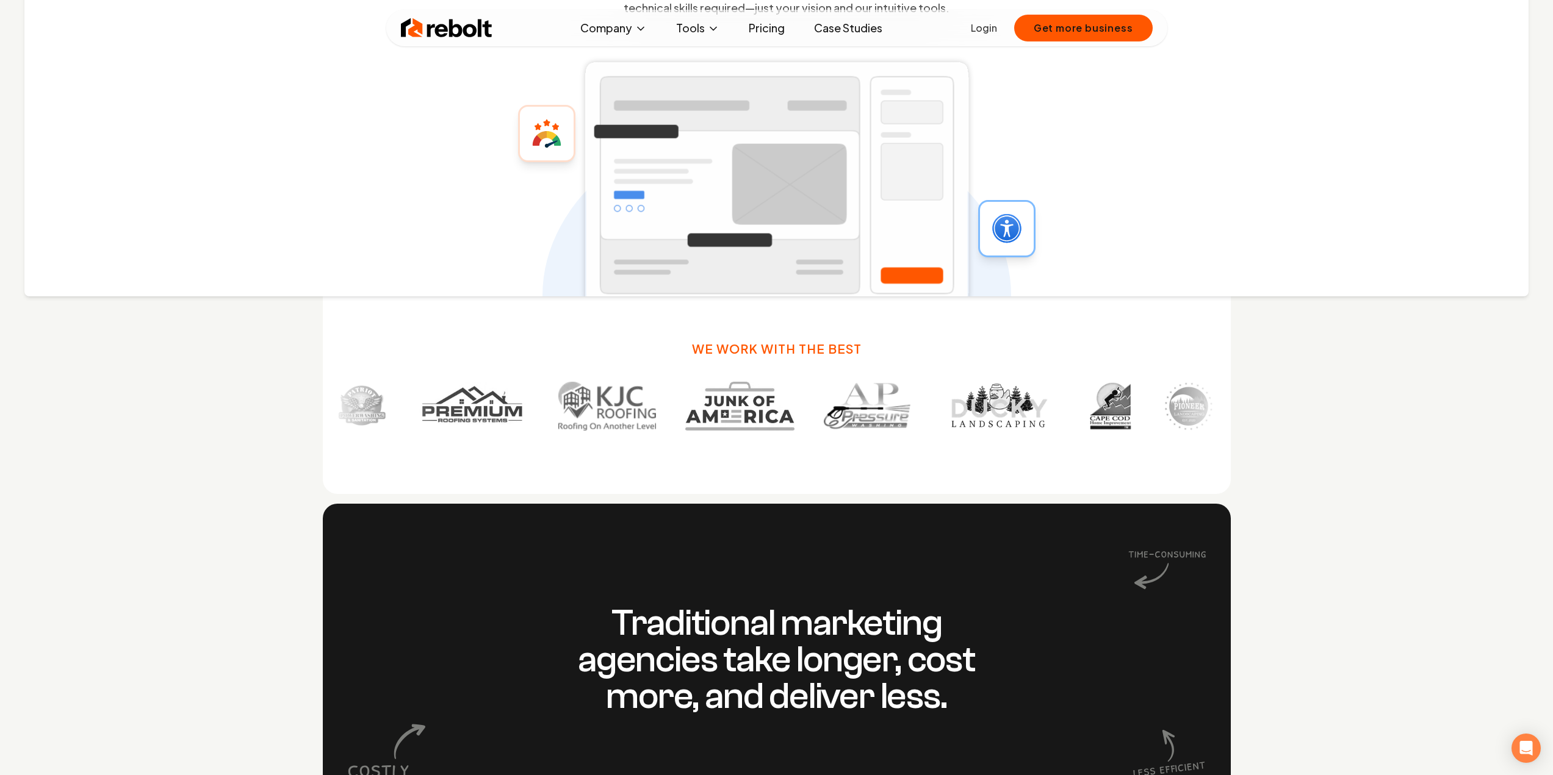
scroll to position [976, 0]
